Goal: Task Accomplishment & Management: Use online tool/utility

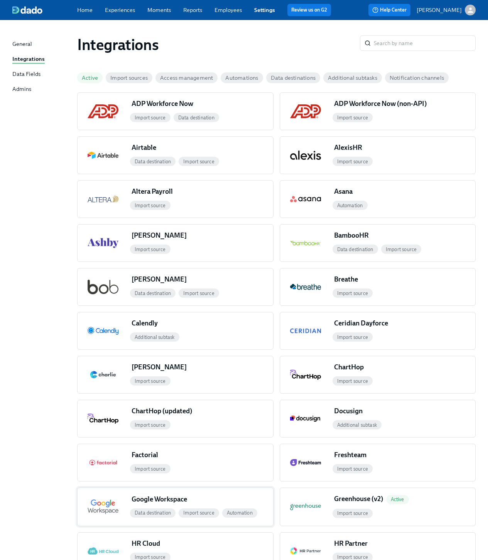
click at [206, 494] on div "Google Workspace Data destination Import source Automation" at bounding box center [200, 507] width 145 height 37
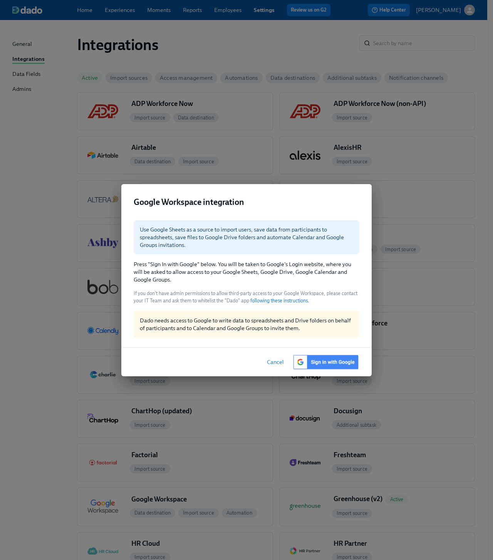
click at [325, 360] on img at bounding box center [326, 362] width 67 height 16
click at [264, 239] on div "Use Google Sheets as a source to import users, save data from participants to s…" at bounding box center [247, 237] width 214 height 29
click at [317, 284] on div "Use Google Sheets as a source to import users, save data from participants to s…" at bounding box center [246, 280] width 251 height 133
click at [320, 365] on img at bounding box center [326, 362] width 67 height 16
click at [318, 360] on img at bounding box center [326, 362] width 67 height 16
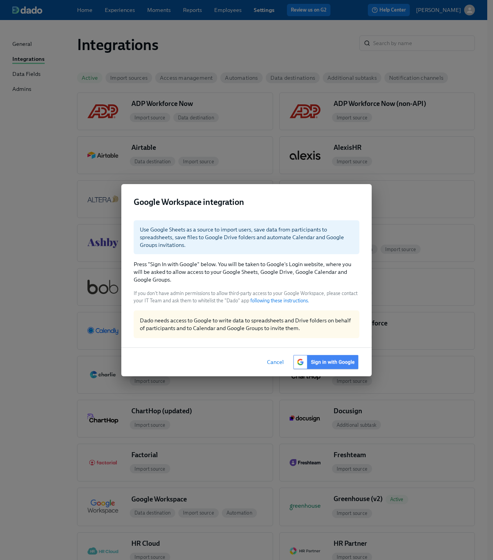
click at [323, 363] on img at bounding box center [326, 362] width 67 height 16
click at [274, 266] on p "Press "Sign In with Google" below. You will be taken to Google's Login website,…" at bounding box center [247, 272] width 226 height 23
click at [323, 363] on img at bounding box center [326, 362] width 67 height 16
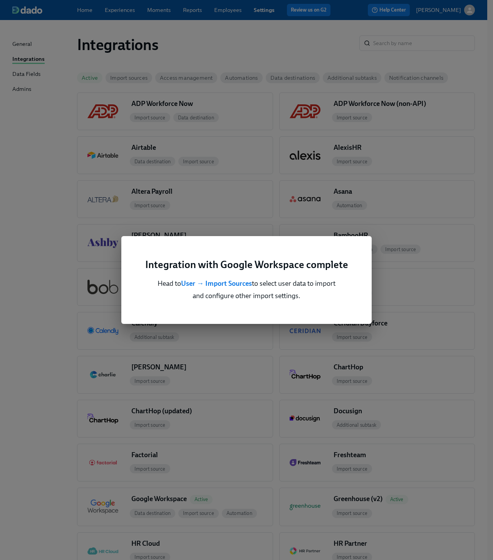
click at [228, 215] on div "Integration with Google Workspace complete Head to User → Import Sources to sel…" at bounding box center [246, 280] width 493 height 560
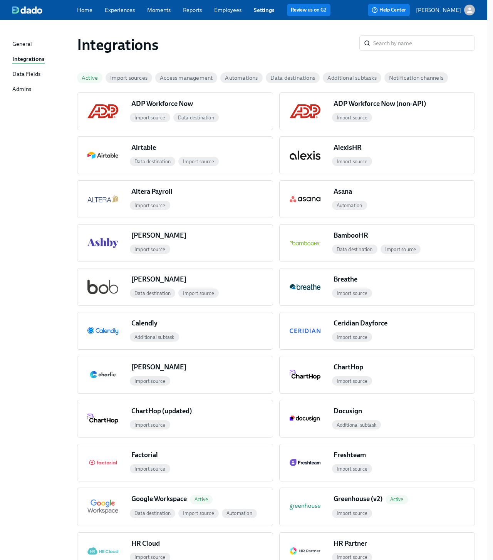
click at [297, 37] on h1 "Integrations" at bounding box center [218, 44] width 283 height 19
click at [344, 388] on div "ChartHop Import source" at bounding box center [403, 375] width 145 height 37
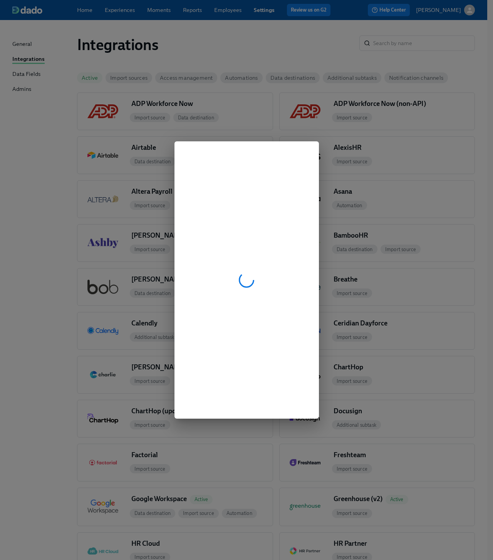
click at [254, 134] on div at bounding box center [246, 280] width 493 height 560
drag, startPoint x: 478, startPoint y: 178, endPoint x: 477, endPoint y: 271, distance: 92.5
click at [477, 271] on div at bounding box center [246, 280] width 493 height 560
drag, startPoint x: 477, startPoint y: 271, endPoint x: 448, endPoint y: 163, distance: 111.5
click at [446, 165] on div at bounding box center [246, 280] width 493 height 560
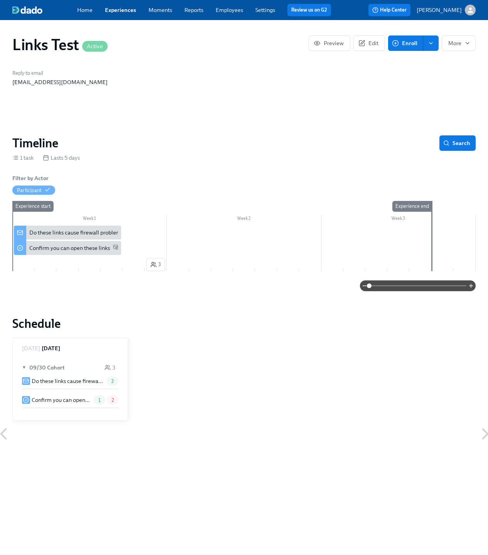
click at [83, 10] on link "Home" at bounding box center [84, 10] width 15 height 7
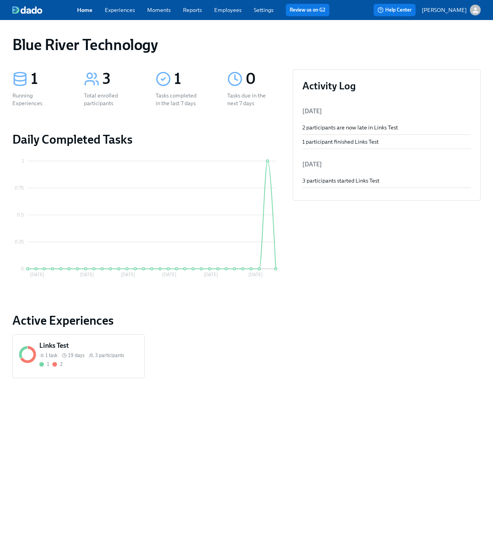
click at [456, 11] on p "[PERSON_NAME]" at bounding box center [444, 10] width 45 height 8
click at [363, 17] on div at bounding box center [246, 280] width 493 height 560
click at [254, 7] on link "Settings" at bounding box center [264, 10] width 20 height 7
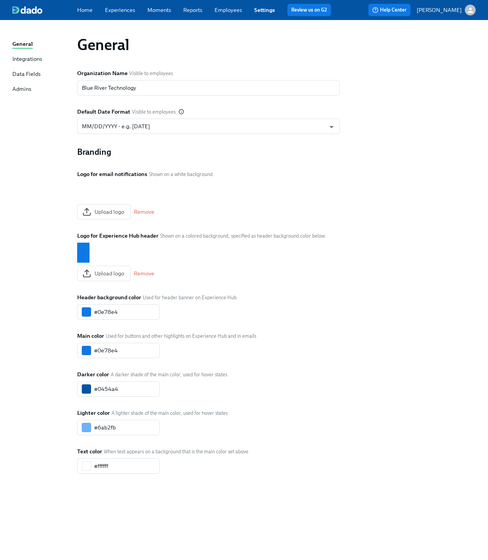
click at [21, 60] on div "Integrations" at bounding box center [27, 59] width 30 height 9
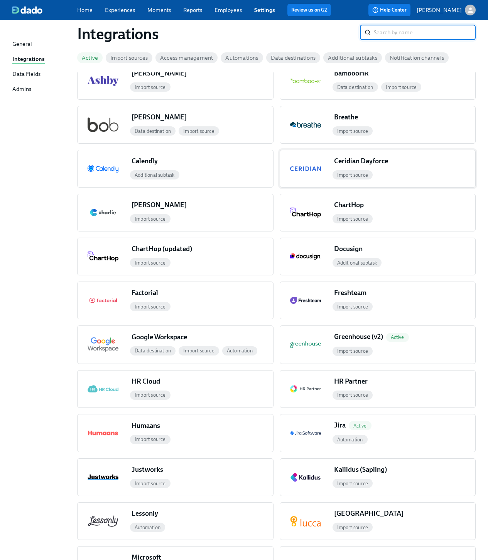
scroll to position [163, 0]
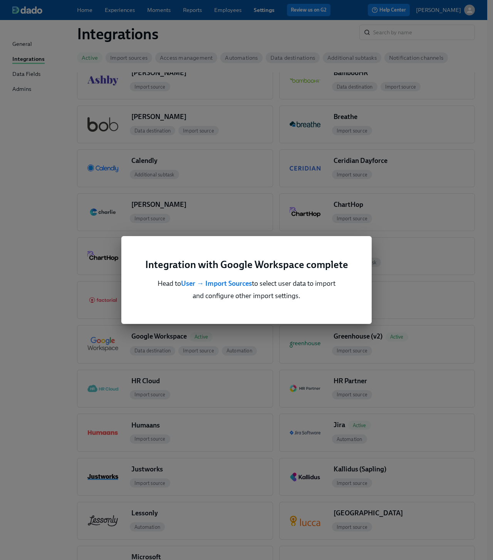
click at [452, 206] on div "Integration with Google Workspace complete Head to User → Import Sources to sel…" at bounding box center [246, 280] width 493 height 560
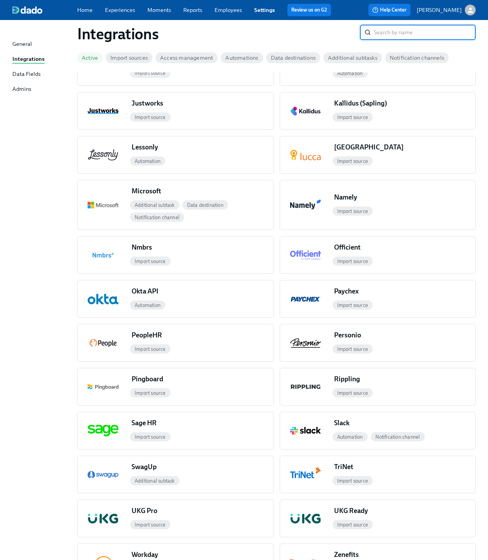
scroll to position [593, 0]
